Goal: Task Accomplishment & Management: Complete application form

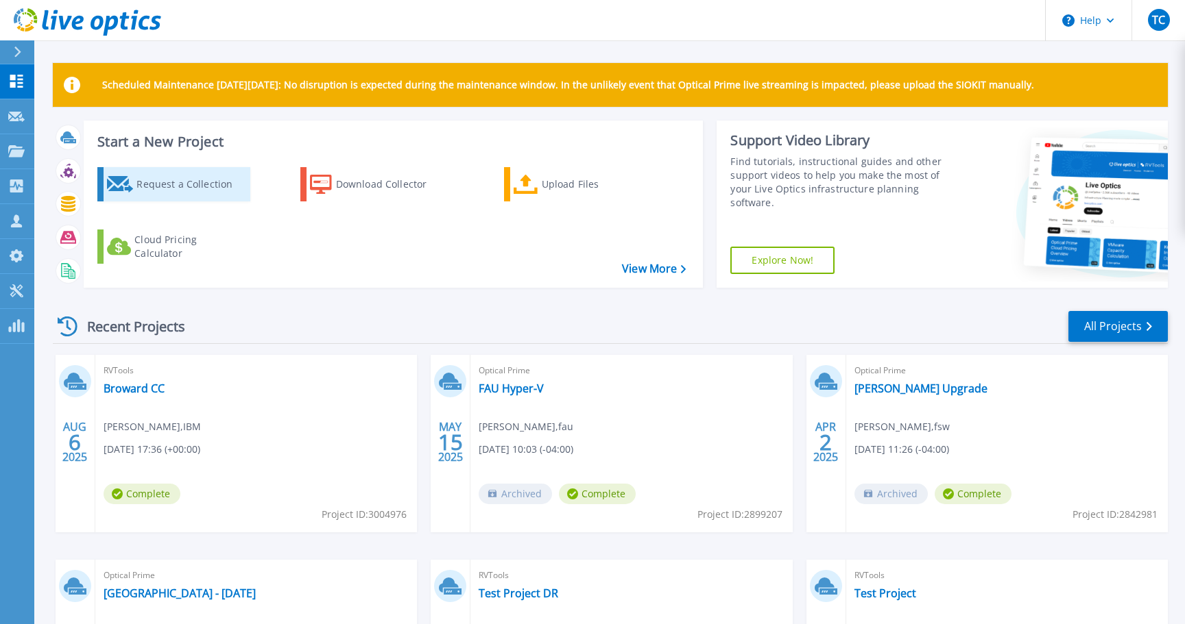
click at [159, 186] on div "Request a Collection" at bounding box center [191, 184] width 110 height 27
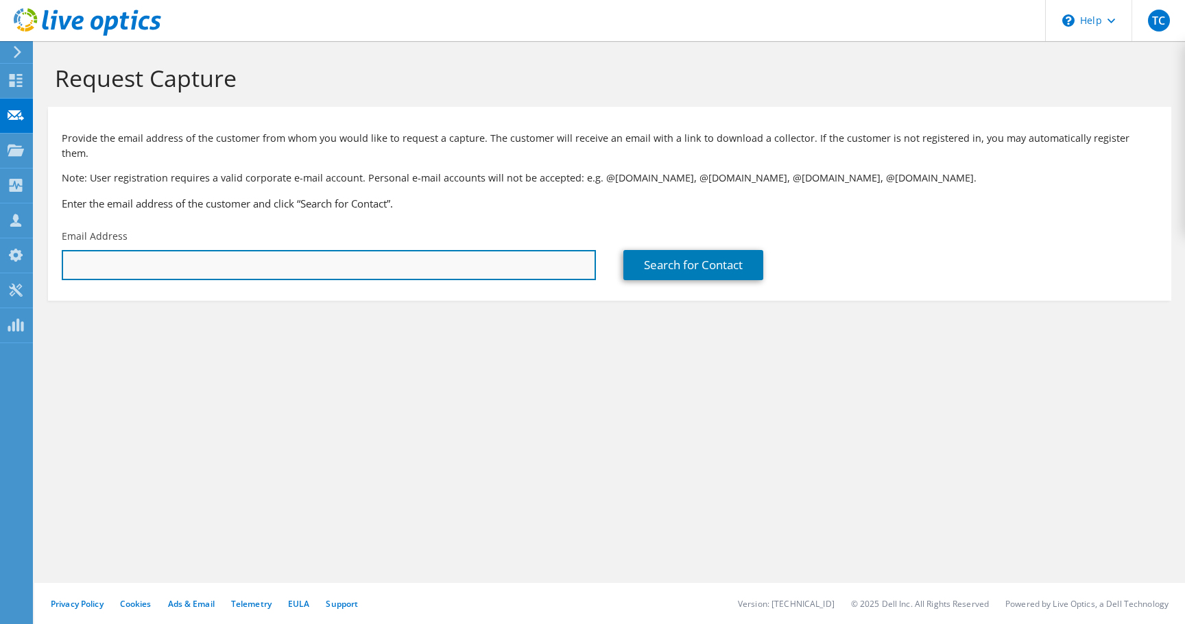
click at [258, 254] on input "text" at bounding box center [329, 265] width 534 height 30
type input "jefrancois@broward.org"
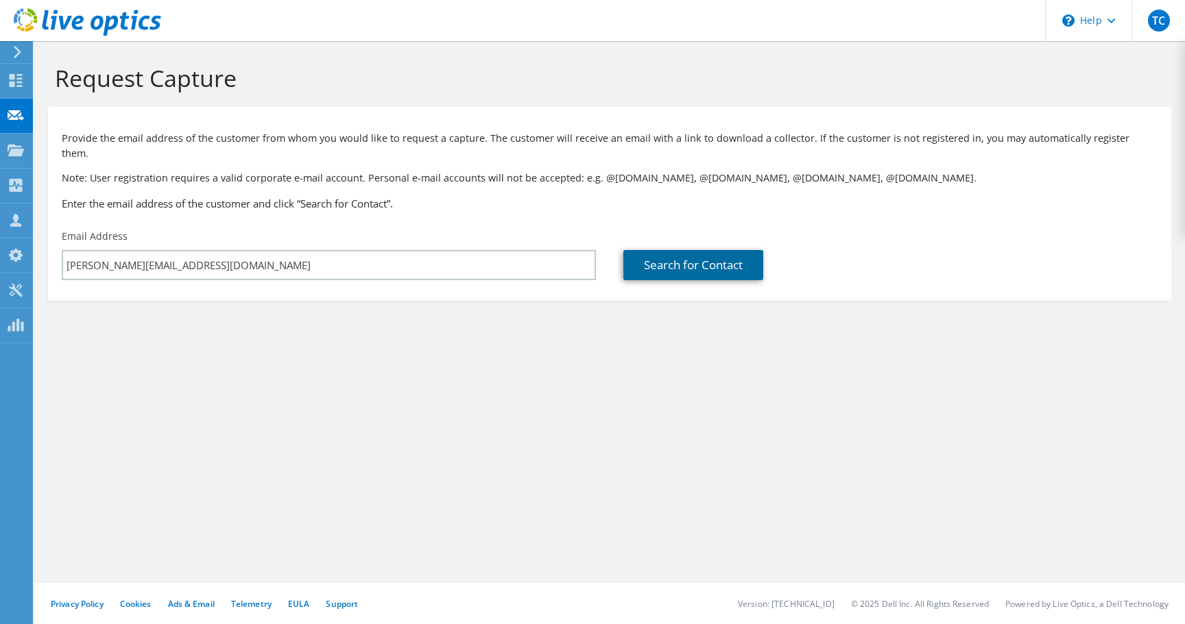
click at [747, 250] on link "Search for Contact" at bounding box center [693, 265] width 140 height 30
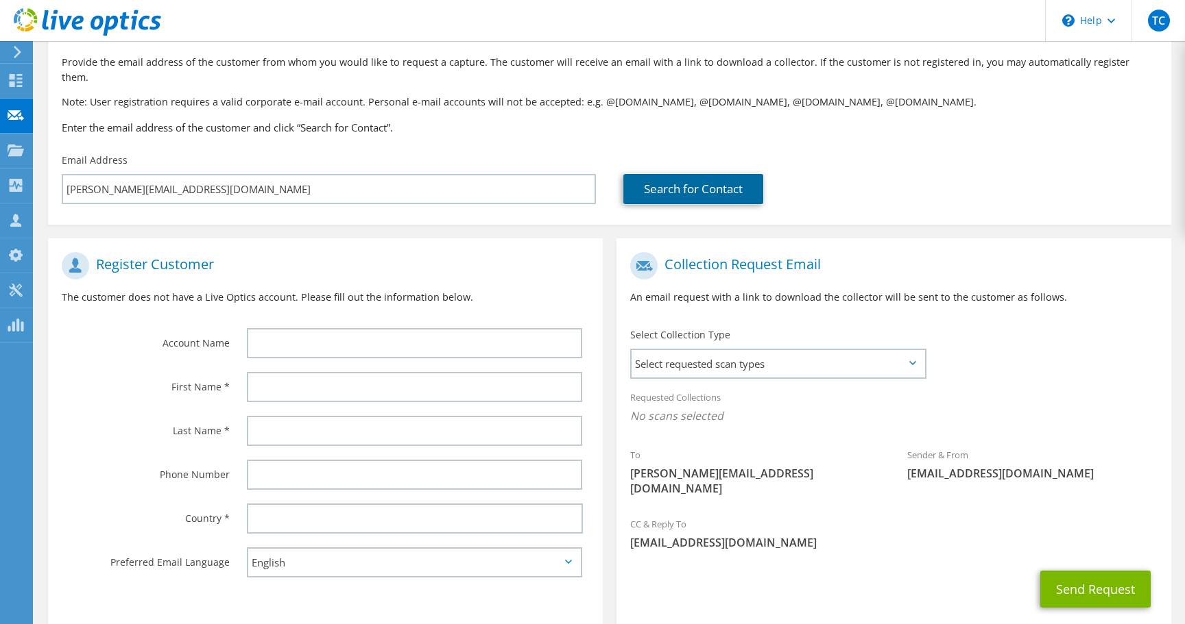
scroll to position [68, 0]
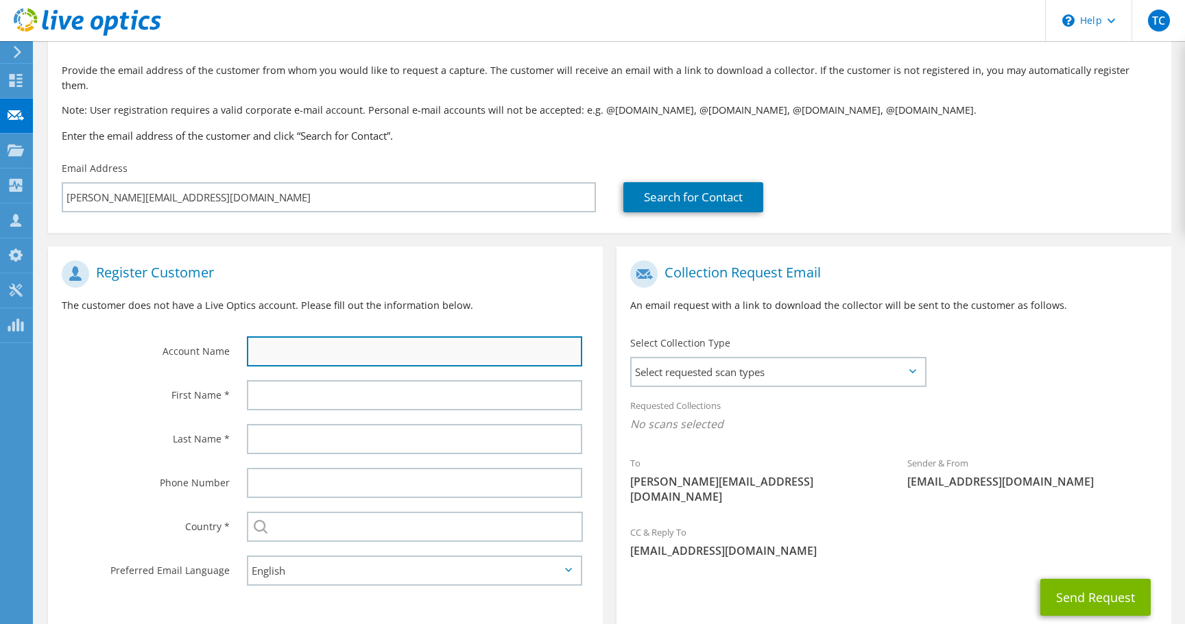
click at [307, 337] on input "text" at bounding box center [414, 352] width 335 height 30
type input "Broward County Aviation"
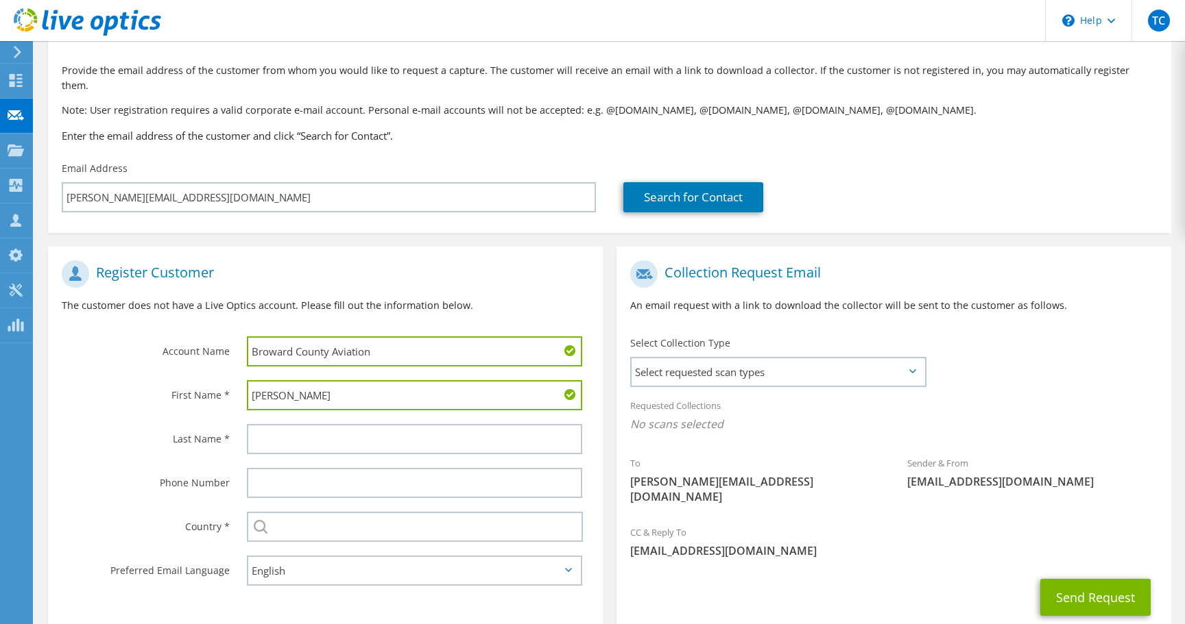
type input "Jeff"
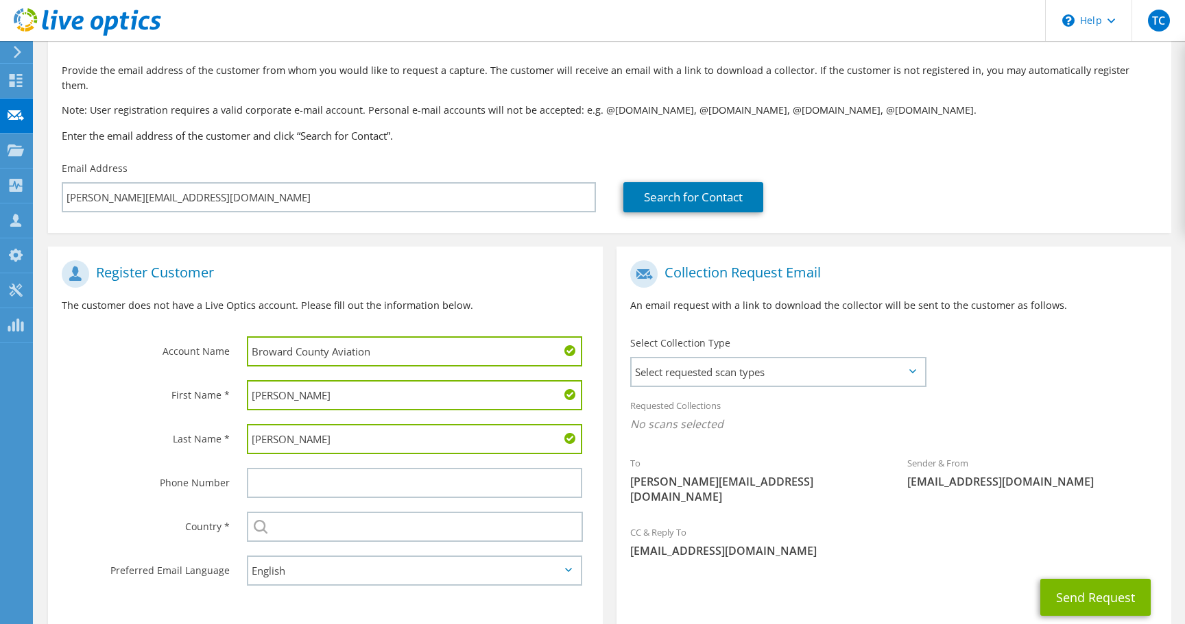
type input "Francois"
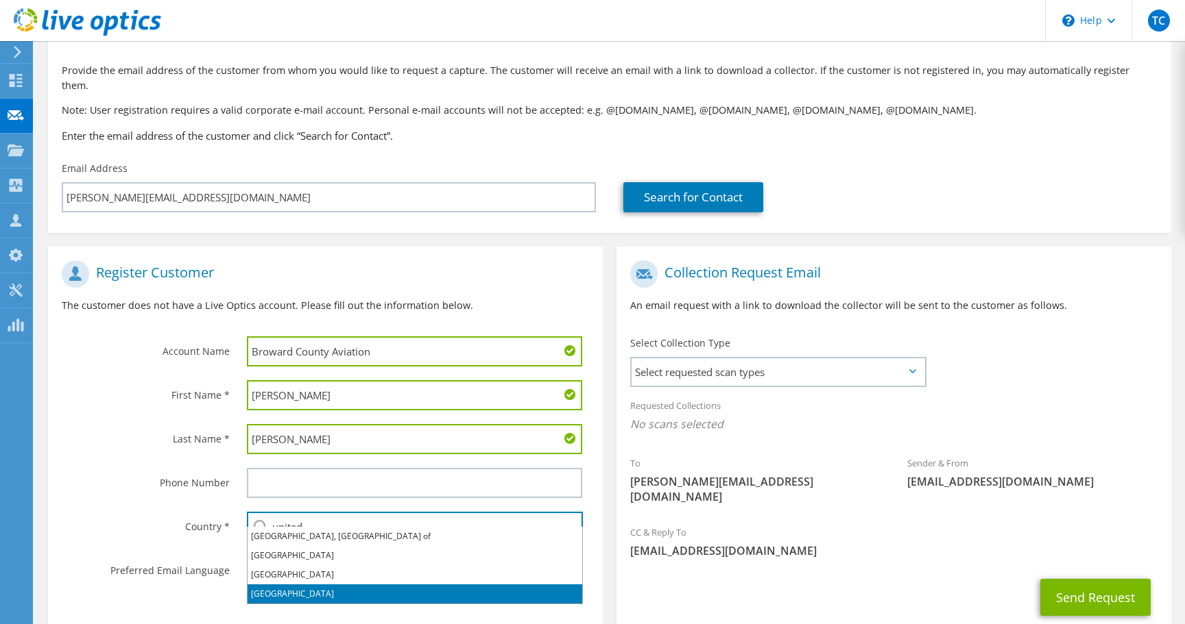
click at [304, 590] on li "[GEOGRAPHIC_DATA]" at bounding box center [414, 594] width 335 height 19
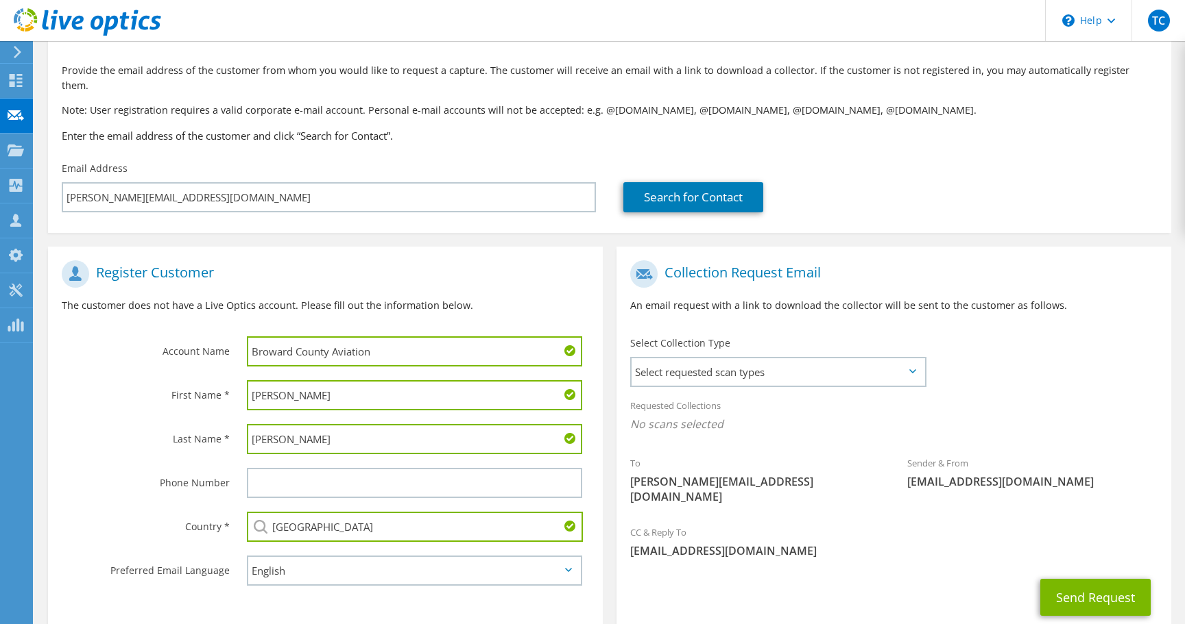
type input "[GEOGRAPHIC_DATA]"
click at [310, 556] on select "English Deutsch Español Français Italiano Polski Português Русский 한국어 中文 日本語" at bounding box center [414, 571] width 335 height 30
click at [247, 556] on select "English Deutsch Español Français Italiano Polski Português Русский 한국어 中文 日本語" at bounding box center [414, 571] width 335 height 30
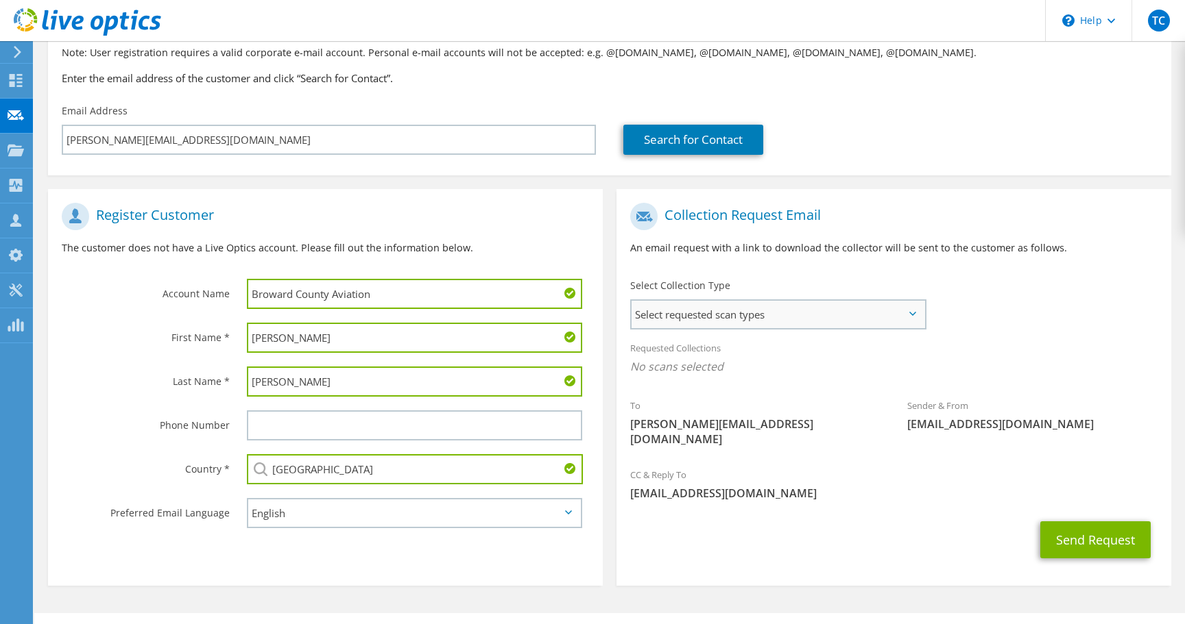
click at [783, 303] on span "Select requested scan types" at bounding box center [777, 314] width 293 height 27
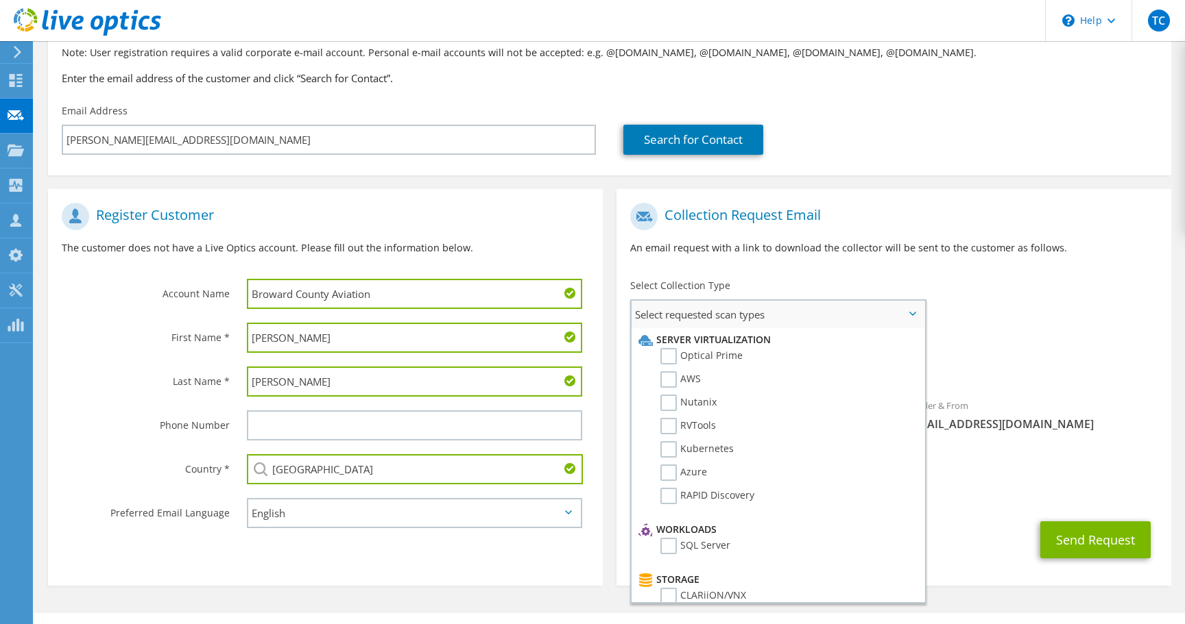
scroll to position [123, 0]
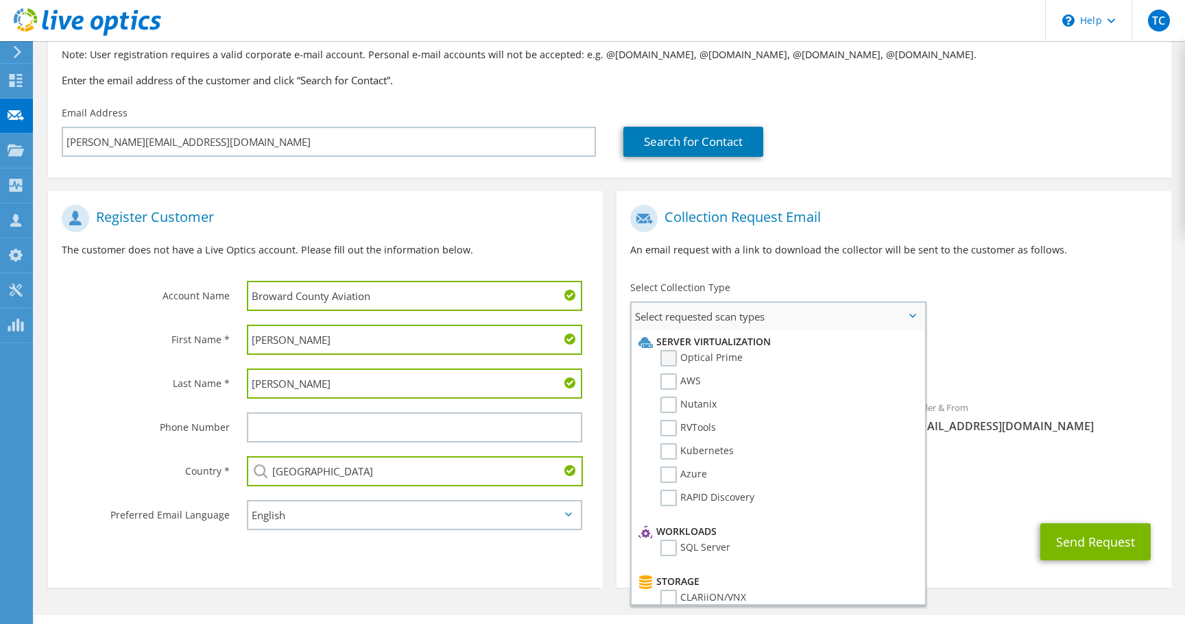
click at [668, 350] on label "Optical Prime" at bounding box center [701, 358] width 82 height 16
click at [0, 0] on input "Optical Prime" at bounding box center [0, 0] width 0 height 0
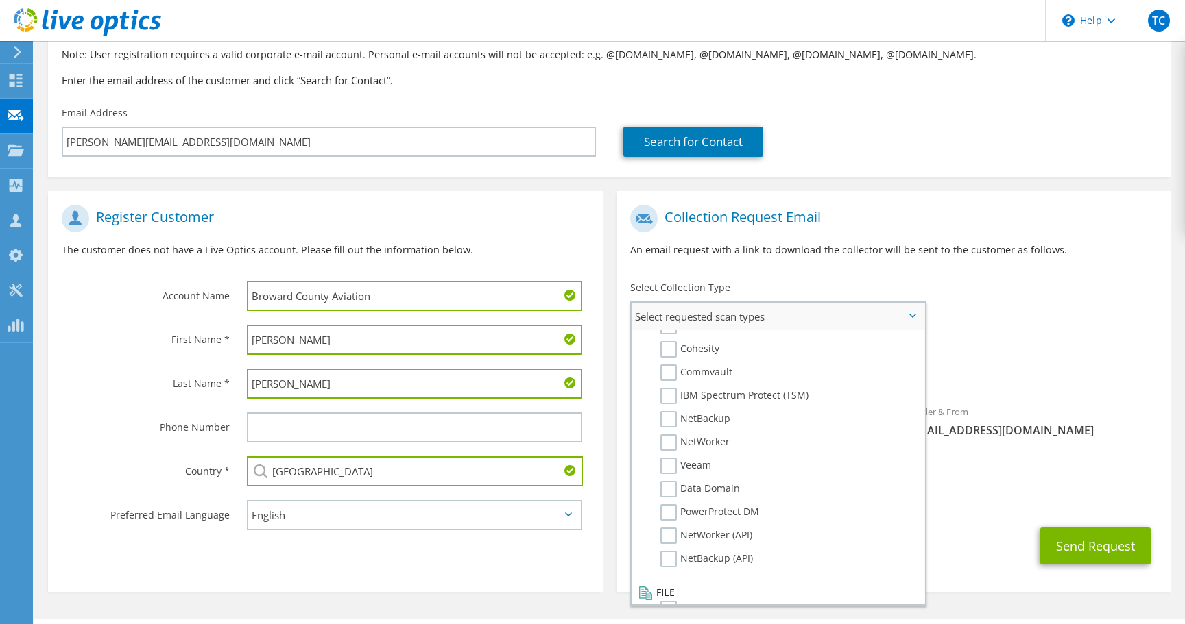
scroll to position [652, 0]
click at [1022, 398] on div "Sender & From liveoptics@liveoptics.com" at bounding box center [1031, 421] width 277 height 47
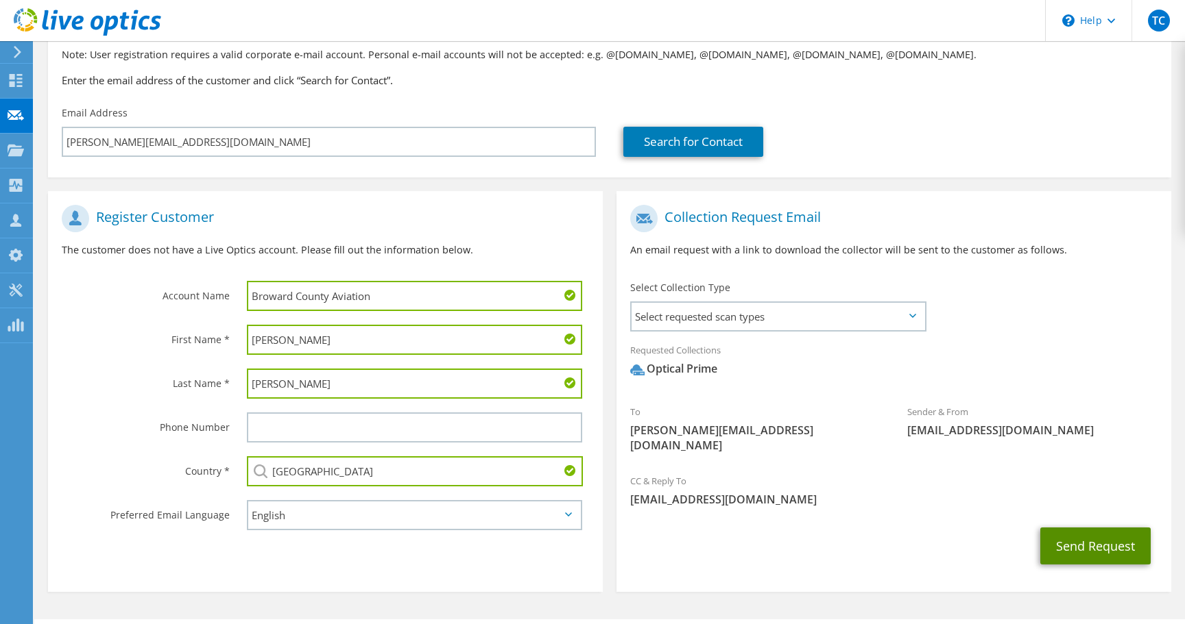
click at [1104, 528] on button "Send Request" at bounding box center [1095, 546] width 110 height 37
